Goal: Find specific page/section: Find specific page/section

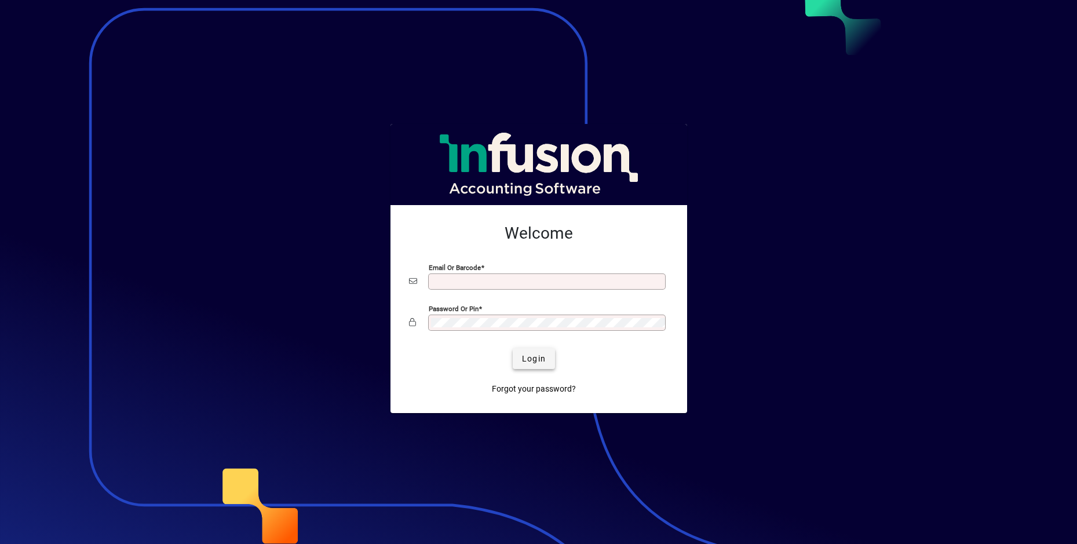
type input "**********"
drag, startPoint x: 545, startPoint y: 362, endPoint x: 536, endPoint y: 358, distance: 9.4
click at [542, 359] on span "Login" at bounding box center [534, 359] width 24 height 12
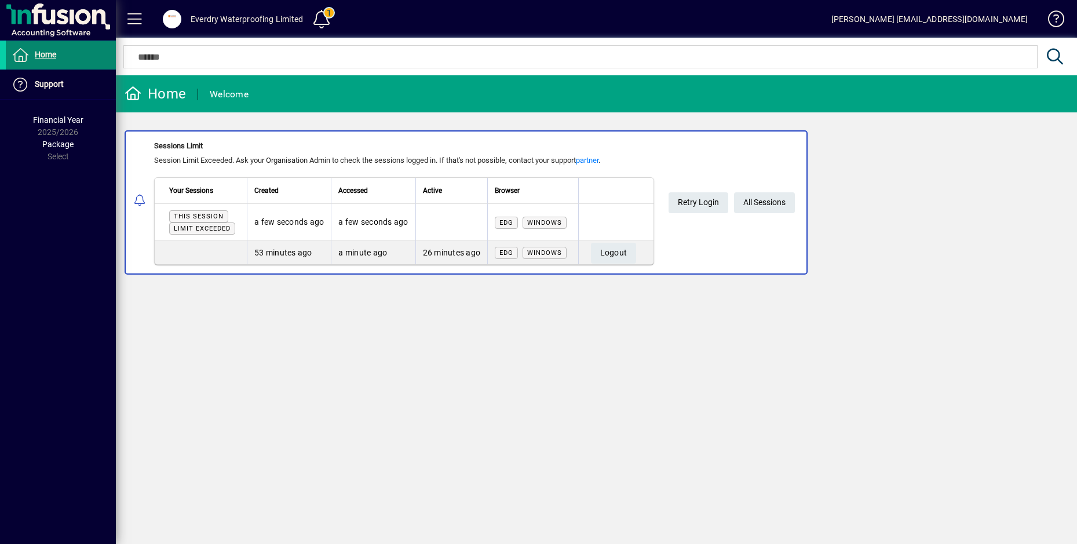
click at [40, 53] on span "Home" at bounding box center [45, 54] width 21 height 9
click at [135, 21] on span at bounding box center [135, 19] width 28 height 28
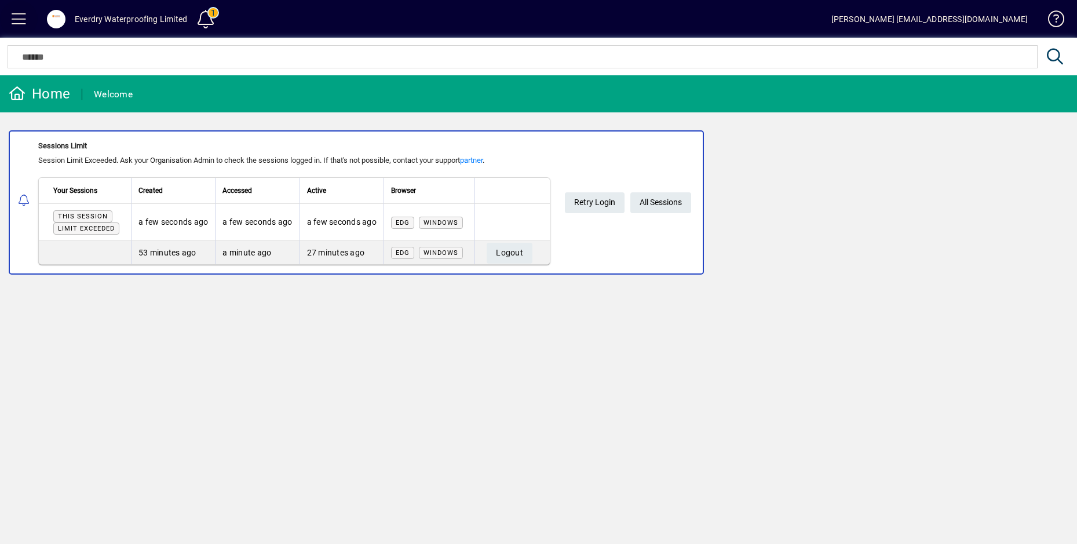
click at [22, 21] on span at bounding box center [19, 19] width 28 height 28
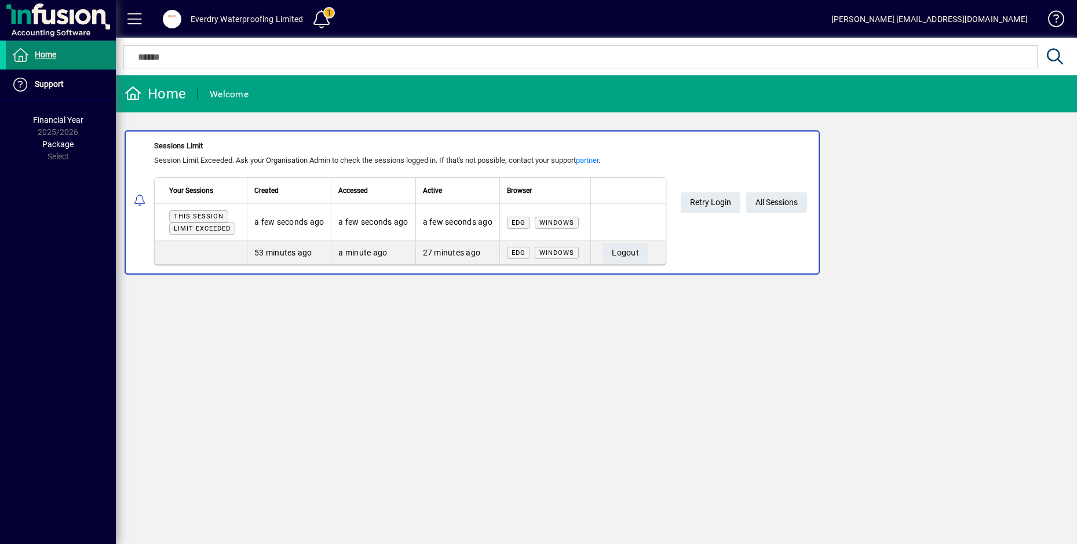
click at [47, 53] on span "Home" at bounding box center [45, 54] width 21 height 9
click at [178, 23] on span at bounding box center [172, 19] width 19 height 19
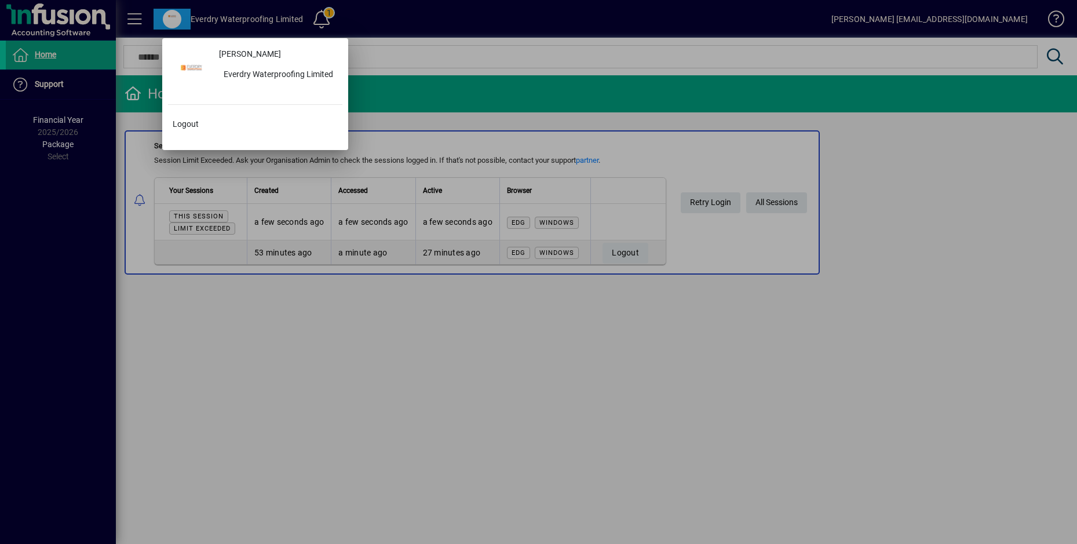
click at [331, 331] on div at bounding box center [538, 272] width 1077 height 544
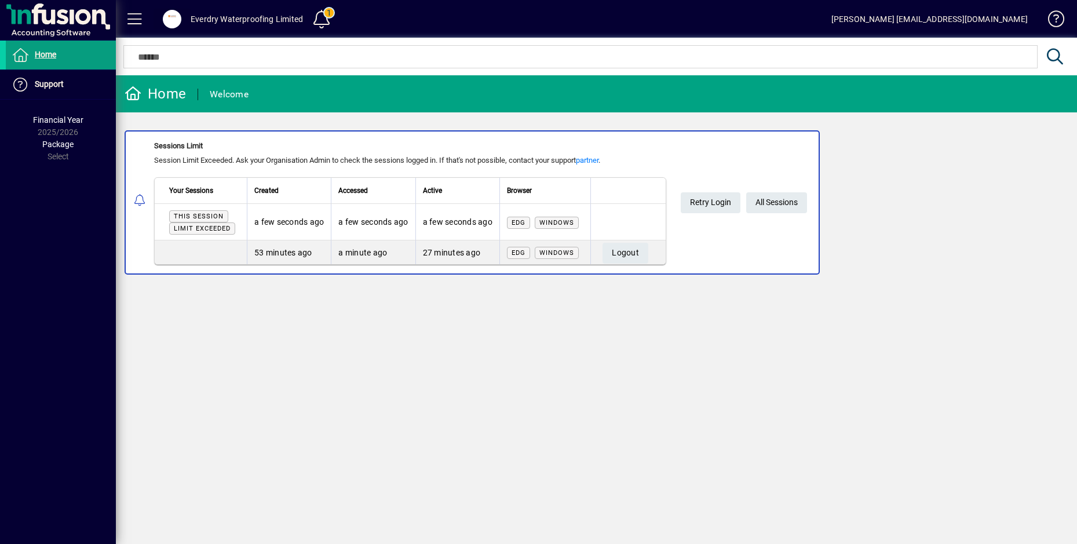
click at [129, 15] on span at bounding box center [135, 19] width 28 height 28
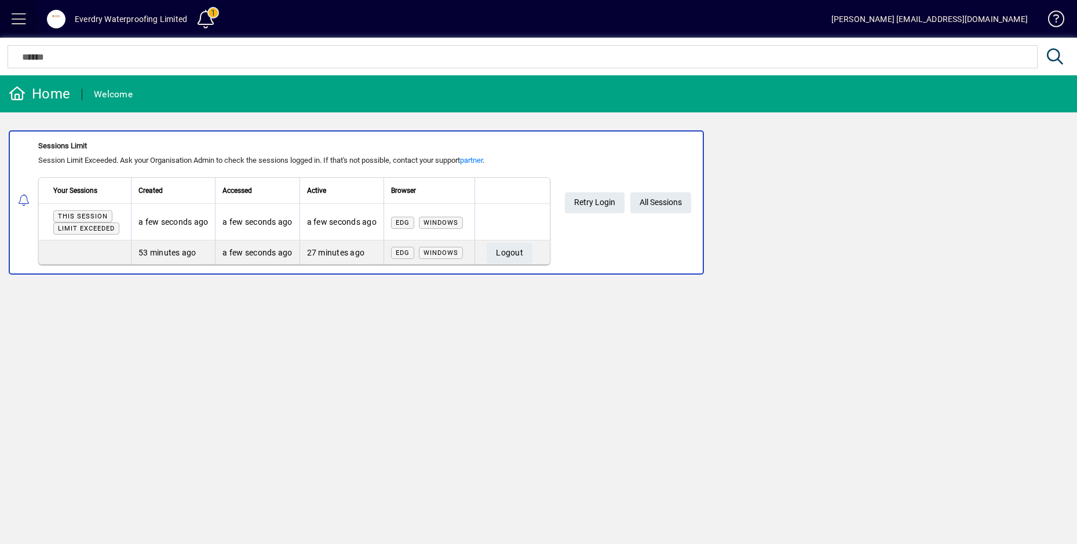
click at [16, 21] on span at bounding box center [19, 19] width 28 height 28
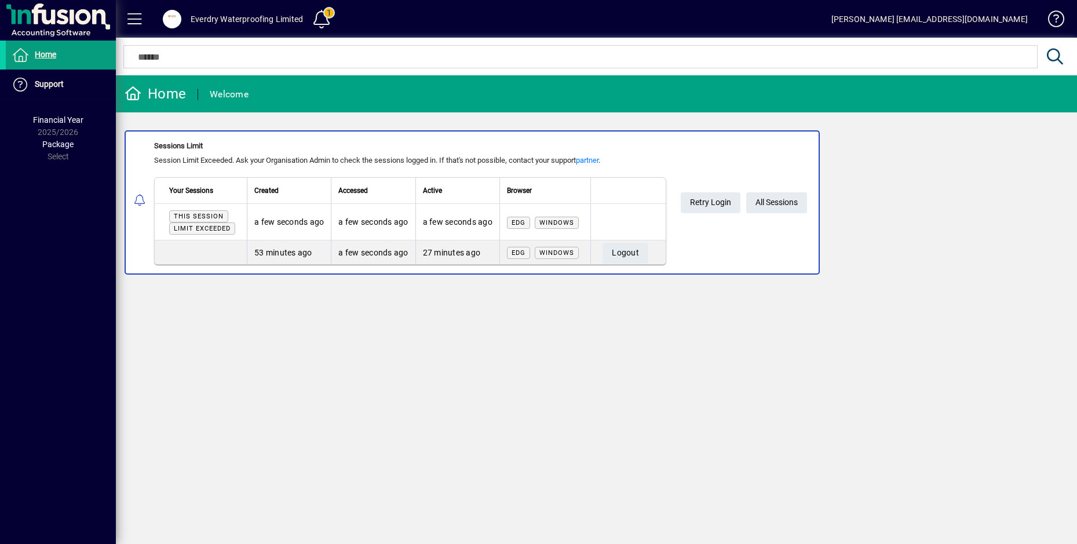
click at [1016, 22] on div "Marco D'orazio info@everdry.co.nz" at bounding box center [929, 19] width 196 height 19
click at [136, 20] on span at bounding box center [135, 19] width 28 height 28
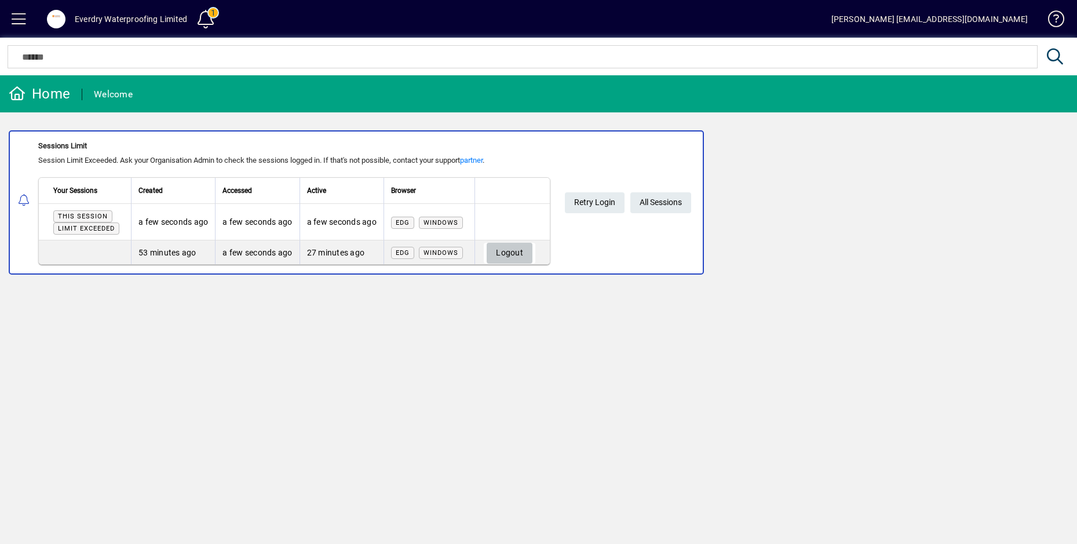
click at [526, 246] on span "button" at bounding box center [510, 253] width 46 height 28
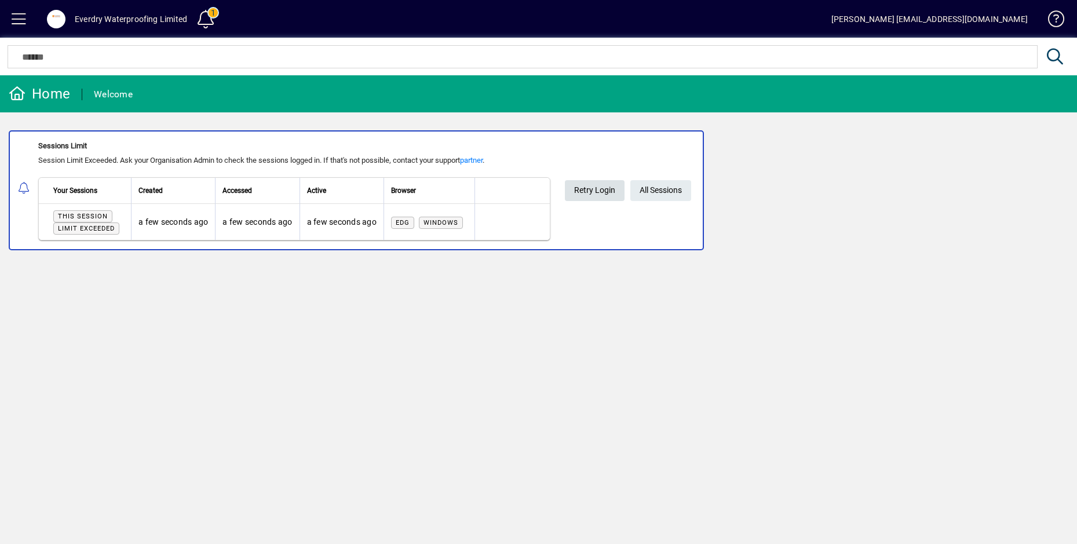
click at [599, 194] on span "Retry Login" at bounding box center [594, 190] width 41 height 19
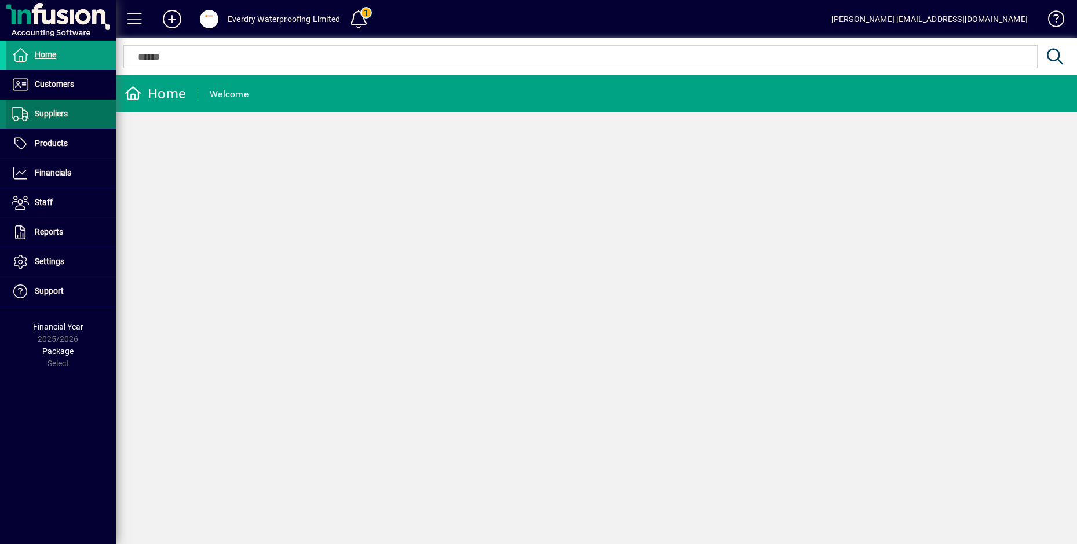
click at [45, 117] on span "Suppliers" at bounding box center [51, 113] width 33 height 9
